Goal: Task Accomplishment & Management: Use online tool/utility

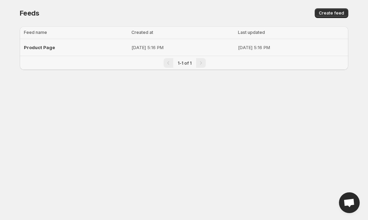
click at [169, 50] on p "[DATE] 5:16 PM" at bounding box center [182, 47] width 102 height 7
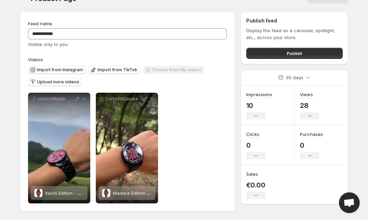
scroll to position [15, 0]
click at [56, 81] on span "Upload more videos" at bounding box center [58, 82] width 42 height 6
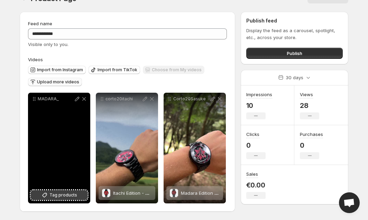
click at [58, 198] on button "Tag products" at bounding box center [59, 195] width 57 height 10
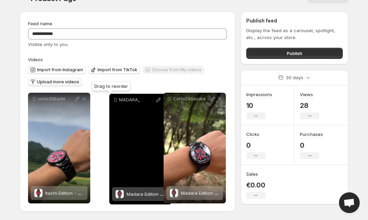
drag, startPoint x: 34, startPoint y: 99, endPoint x: 114, endPoint y: 101, distance: 79.5
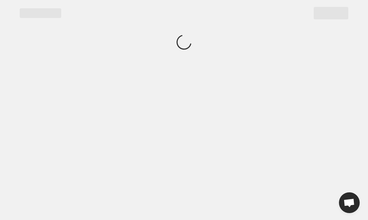
scroll to position [0, 0]
